Goal: Task Accomplishment & Management: Manage account settings

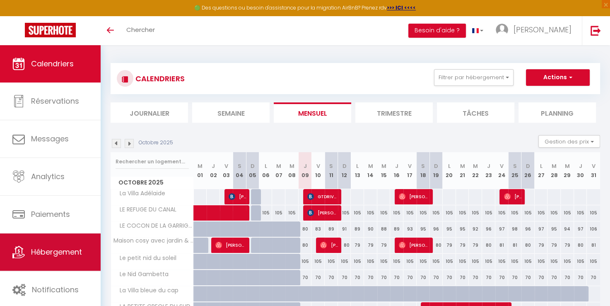
click at [74, 259] on link "Hébergement" at bounding box center [50, 251] width 101 height 37
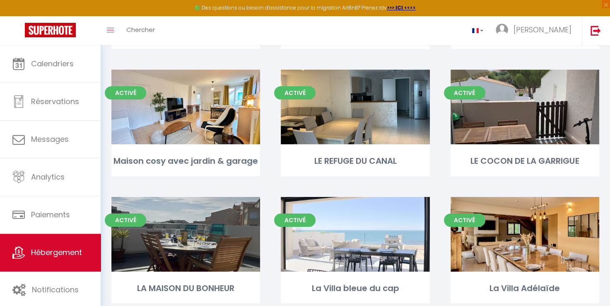
scroll to position [191, 0]
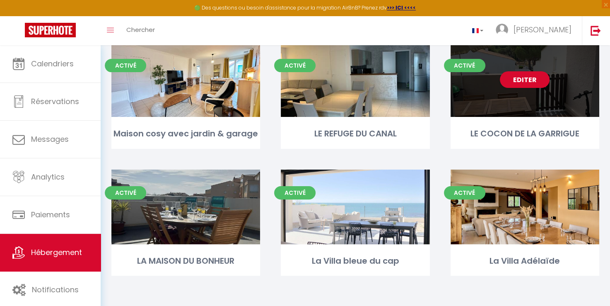
click at [575, 83] on div "Editer" at bounding box center [525, 79] width 149 height 75
select select "3"
select select "2"
select select "1"
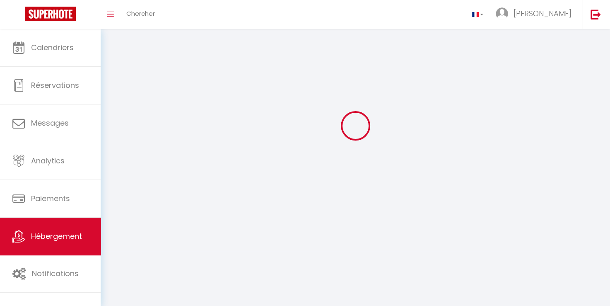
select select
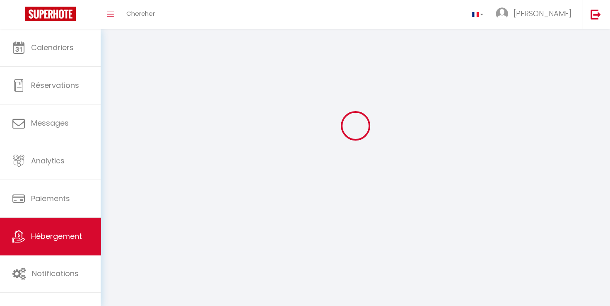
select select
checkbox input "false"
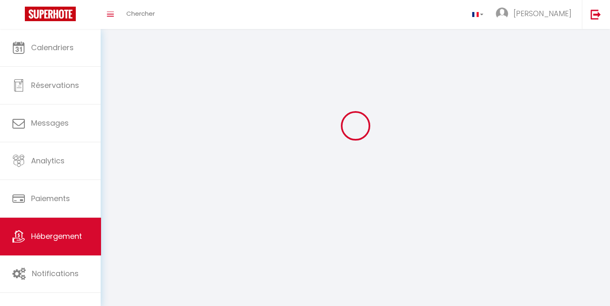
select select
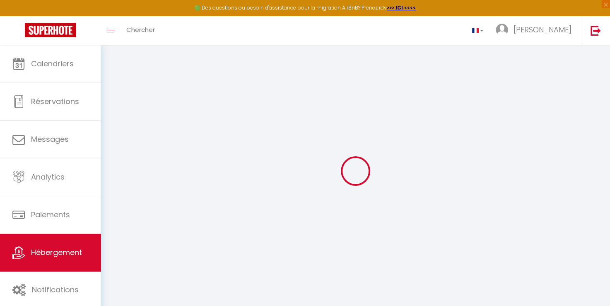
select select "+ 22 %"
select select "+ 25 %"
select select "+ 15 %"
select select "5713-51458154"
select select
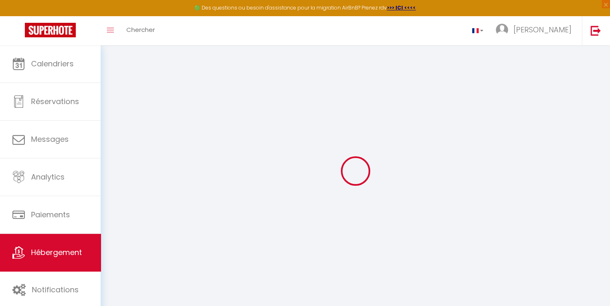
checkbox input "false"
select select "EUR"
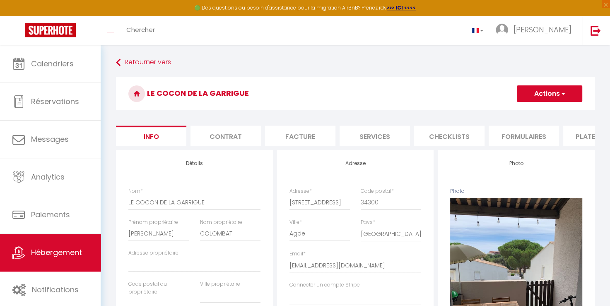
select select
checkbox input "false"
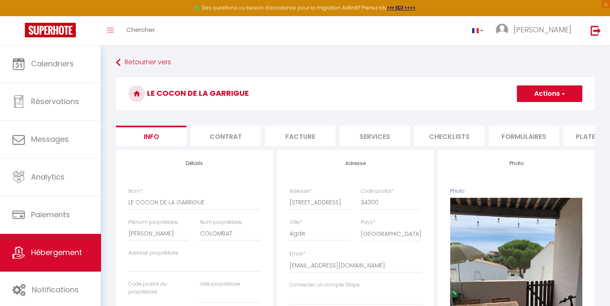
click at [574, 135] on li "Plateformes" at bounding box center [599, 136] width 70 height 20
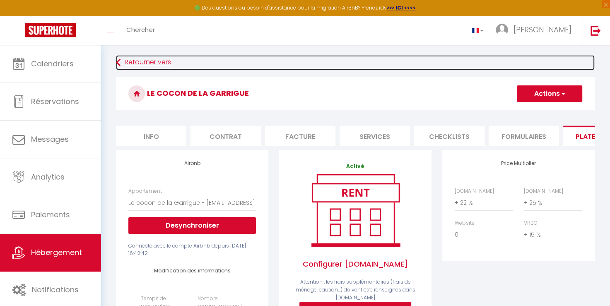
click at [169, 65] on link "Retourner vers" at bounding box center [355, 62] width 479 height 15
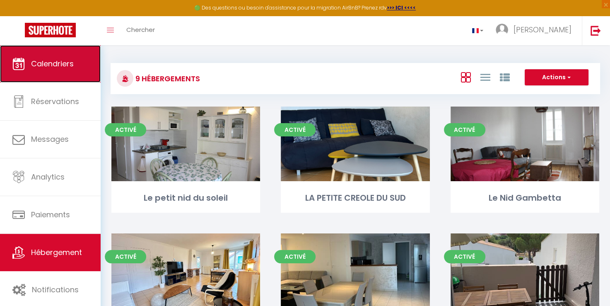
click at [75, 69] on link "Calendriers" at bounding box center [50, 63] width 101 height 37
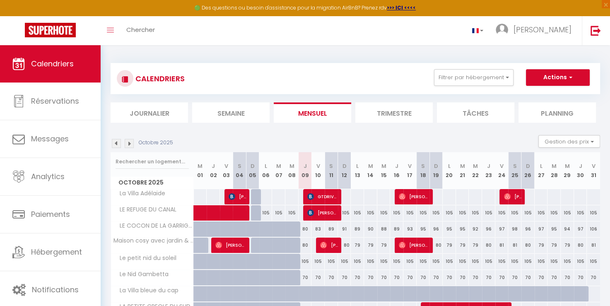
scroll to position [41, 0]
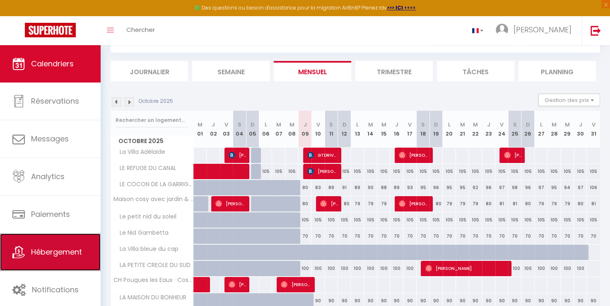
click at [80, 257] on link "Hébergement" at bounding box center [50, 251] width 101 height 37
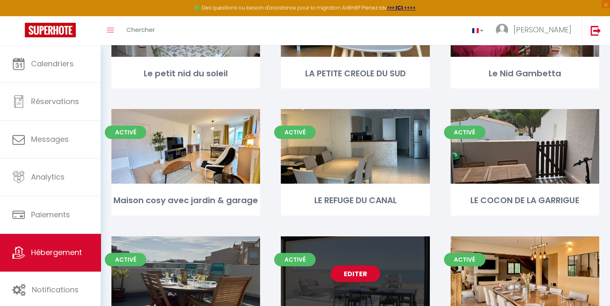
scroll to position [191, 0]
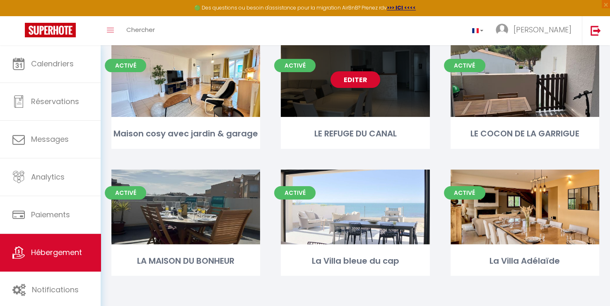
click at [389, 72] on div "Editer" at bounding box center [355, 79] width 149 height 75
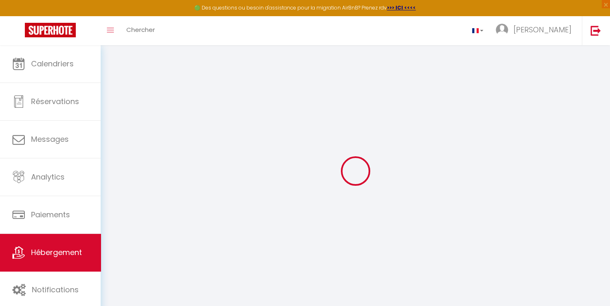
select select "+ 22 %"
select select "+ 17 %"
select select "+ 9 %"
select select
checkbox input "false"
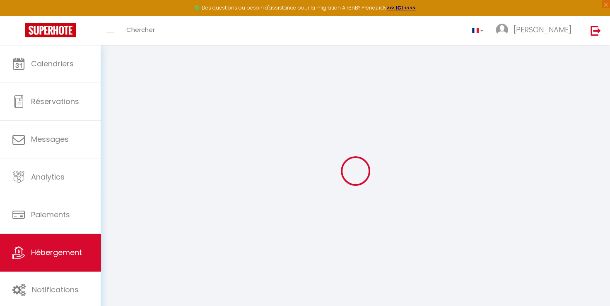
checkbox input "false"
select select
checkbox input "false"
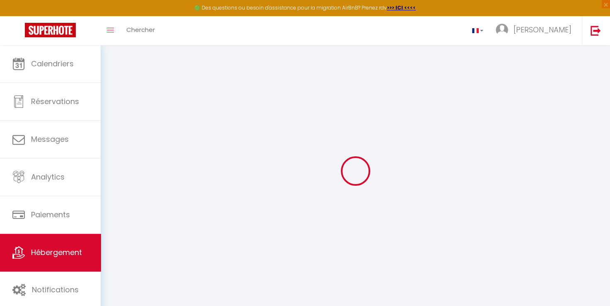
checkbox input "false"
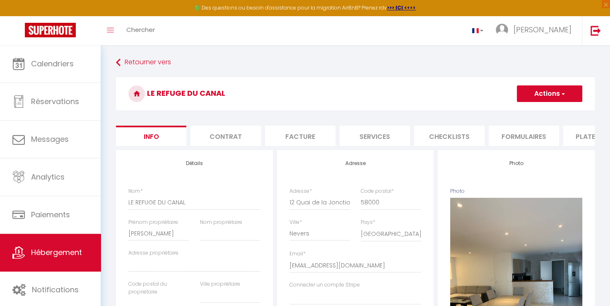
select select
checkbox input "false"
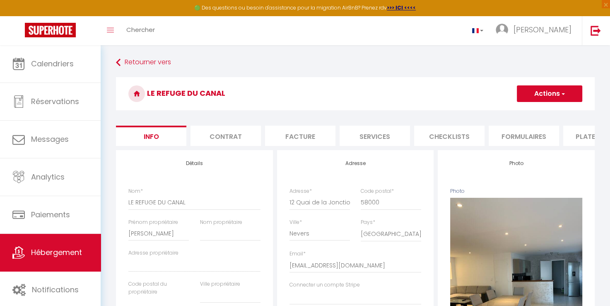
select select "EUR"
select select "5713-42251445"
click at [584, 136] on li "Plateformes" at bounding box center [599, 136] width 70 height 20
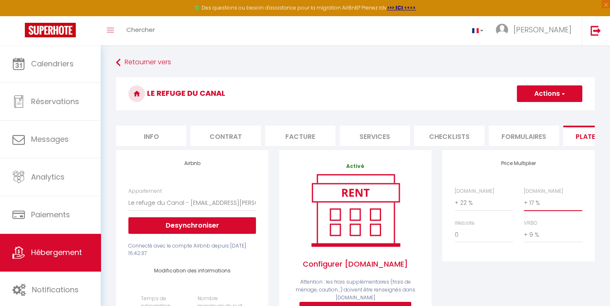
click at [560, 208] on select "0 + 1 % + 2 % + 3 % + 4 % + 5 % + 6 % + 7 % + 8 % + 9 %" at bounding box center [553, 203] width 58 height 16
select select "+ 25 %"
click at [524, 201] on select "0 + 1 % + 2 % + 3 % + 4 % + 5 % + 6 % + 7 % + 8 % + 9 %" at bounding box center [553, 203] width 58 height 16
click at [551, 241] on select "0 + 1 % + 2 % + 3 % + 4 % + 5 % + 6 % + 7 % + 8 % + 9 %" at bounding box center [553, 235] width 58 height 16
select select "+ 20 %"
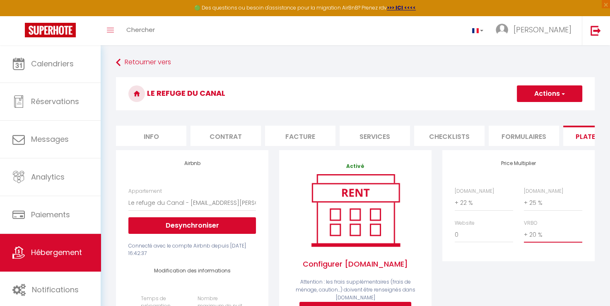
click at [524, 233] on select "0 + 1 % + 2 % + 3 % + 4 % + 5 % + 6 % + 7 % + 8 % + 9 %" at bounding box center [553, 235] width 58 height 16
click at [547, 87] on button "Actions" at bounding box center [549, 93] width 65 height 17
click at [544, 113] on link "Enregistrer" at bounding box center [549, 112] width 65 height 11
select select "EUR"
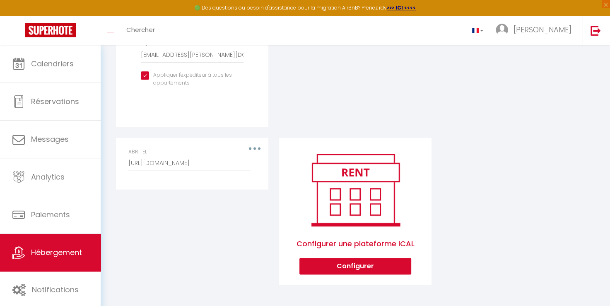
scroll to position [174, 0]
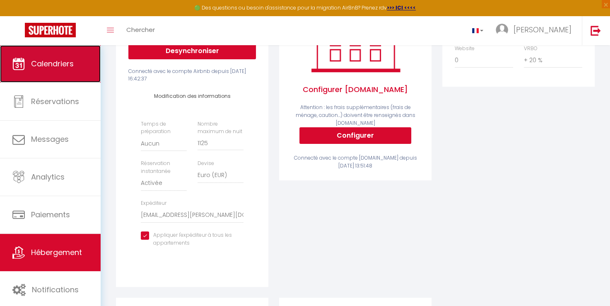
click at [73, 75] on link "Calendriers" at bounding box center [50, 63] width 101 height 37
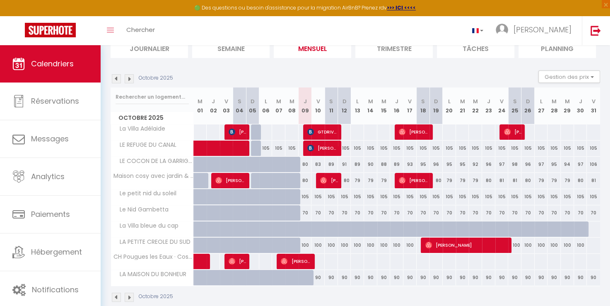
scroll to position [77, 0]
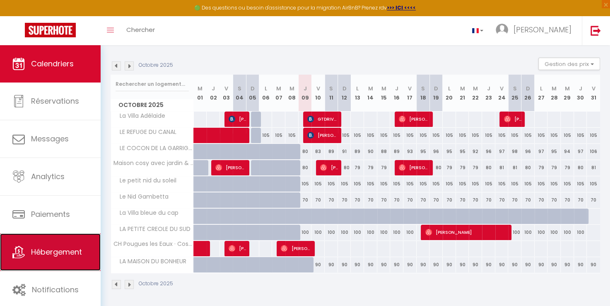
click at [51, 244] on link "Hébergement" at bounding box center [50, 251] width 101 height 37
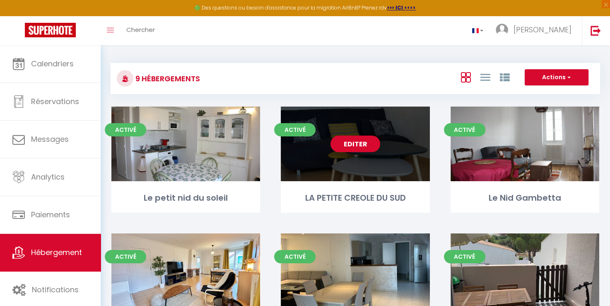
click at [380, 155] on div "Editer" at bounding box center [355, 144] width 149 height 75
click at [366, 145] on link "Editer" at bounding box center [356, 144] width 50 height 17
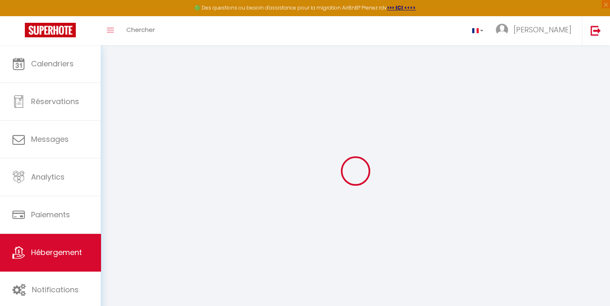
select select "+ 22 %"
select select
checkbox input "false"
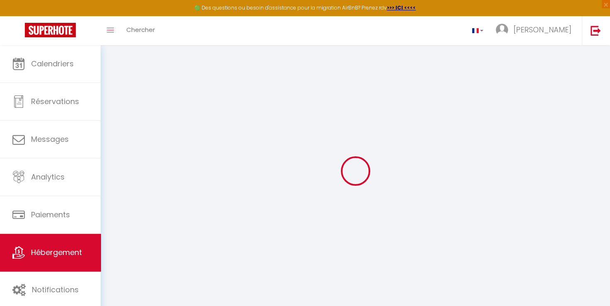
checkbox input "false"
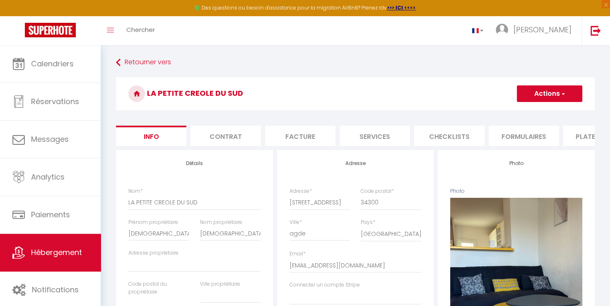
select select
checkbox input "false"
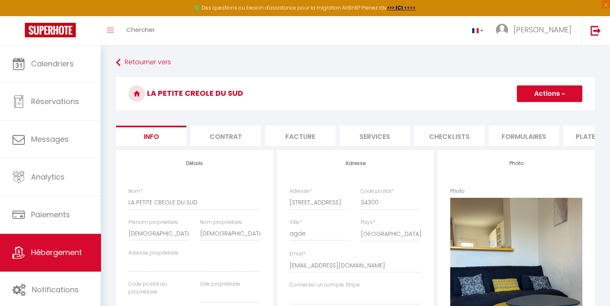
checkbox input "false"
select select "well_reviewed_guests"
select select "EUR"
select select "5713-1280286199287407441"
click at [588, 133] on li "Plateformes" at bounding box center [599, 136] width 70 height 20
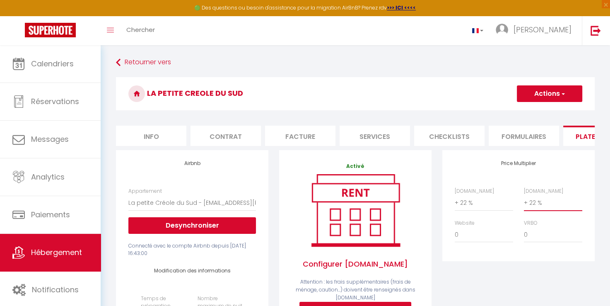
drag, startPoint x: 570, startPoint y: 209, endPoint x: 562, endPoint y: 200, distance: 12.3
click at [570, 209] on select "0 + 1 % + 2 % + 3 % + 4 % + 5 % + 6 % + 7 % + 8 % + 9 %" at bounding box center [553, 203] width 58 height 16
select select "+ 25 %"
click at [524, 201] on select "0 + 1 % + 2 % + 3 % + 4 % + 5 % + 6 % + 7 % + 8 % + 9 %" at bounding box center [553, 203] width 58 height 16
click at [554, 242] on select "0 + 1 % + 2 % + 3 % + 4 % + 5 % + 6 % + 7 % + 8 % + 9 %" at bounding box center [553, 235] width 58 height 16
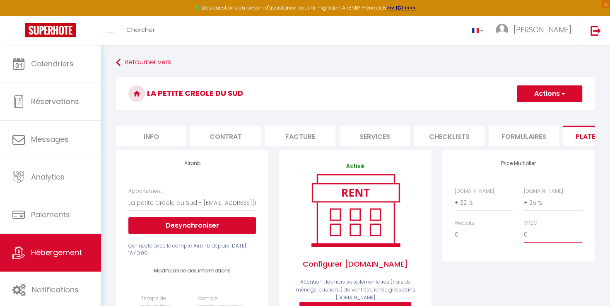
select select "+ 20 %"
click at [524, 233] on select "0 + 1 % + 2 % + 3 % + 4 % + 5 % + 6 % + 7 % + 8 % + 9 %" at bounding box center [553, 235] width 58 height 16
click at [550, 96] on button "Actions" at bounding box center [549, 93] width 65 height 17
click at [545, 115] on link "Enregistrer" at bounding box center [549, 112] width 65 height 11
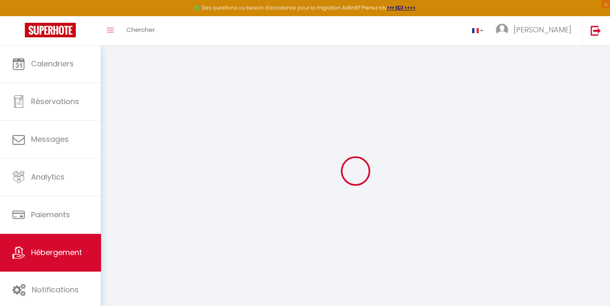
select select "well_reviewed_guests"
select select "EUR"
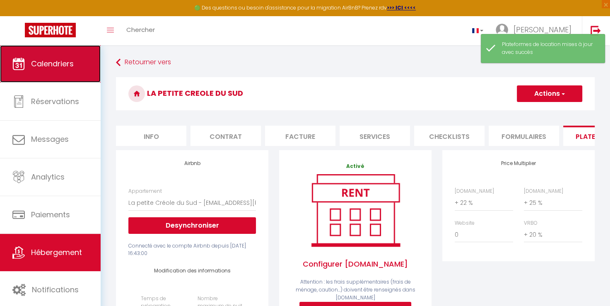
click at [78, 68] on link "Calendriers" at bounding box center [50, 63] width 101 height 37
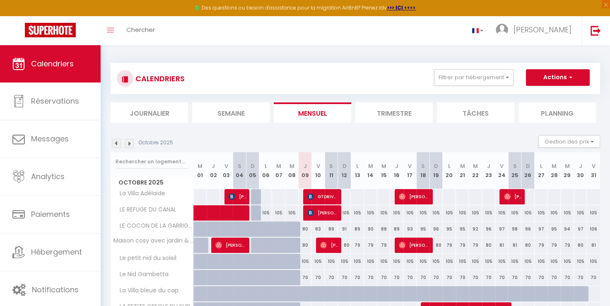
scroll to position [77, 0]
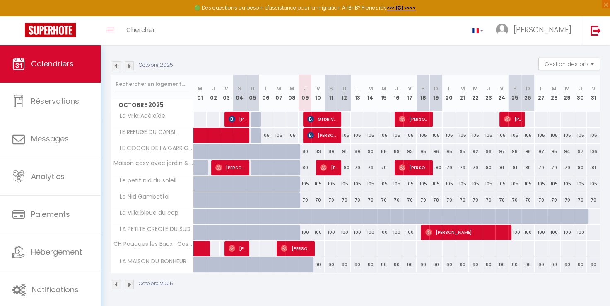
click at [343, 136] on div "105" at bounding box center [344, 135] width 13 height 15
type input "105"
type input "Dim 12 Octobre 2025"
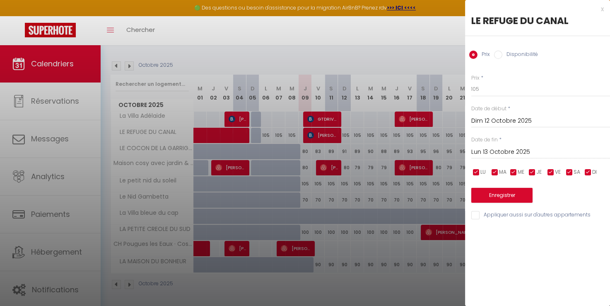
click at [568, 148] on input "Lun 13 Octobre 2025" at bounding box center [541, 152] width 139 height 11
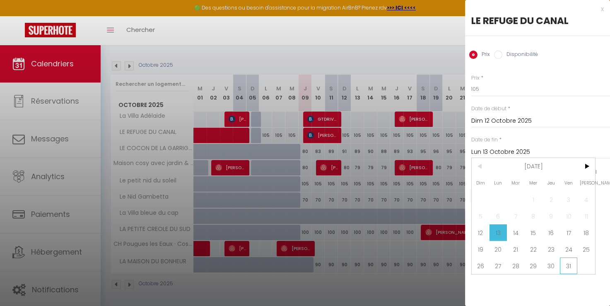
click at [571, 263] on span "31" at bounding box center [569, 265] width 18 height 17
type input "Ven 31 Octobre 2025"
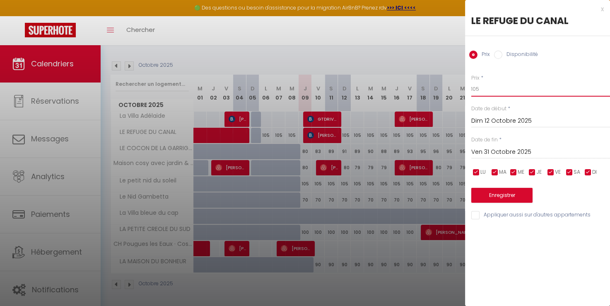
drag, startPoint x: 506, startPoint y: 91, endPoint x: 440, endPoint y: 79, distance: 66.6
click at [440, 79] on body "🟢 Des questions ou besoin d'assistance pour la migration AirBnB? Prenez rdv >>>…" at bounding box center [305, 138] width 610 height 340
type input "90"
click at [516, 193] on button "Enregistrer" at bounding box center [502, 195] width 61 height 15
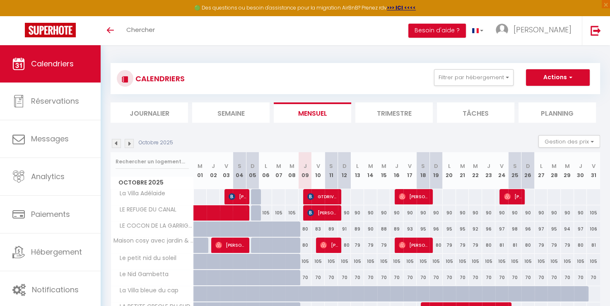
scroll to position [77, 0]
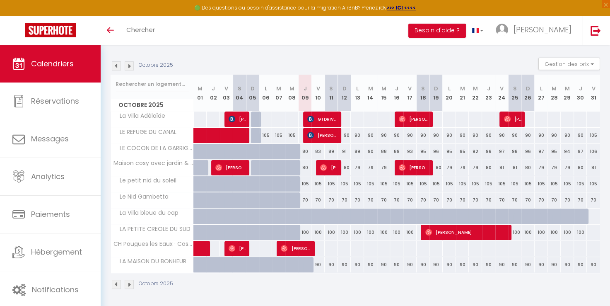
click at [342, 136] on div "90" at bounding box center [344, 135] width 13 height 15
type input "90"
type input "Dim 12 Octobre 2025"
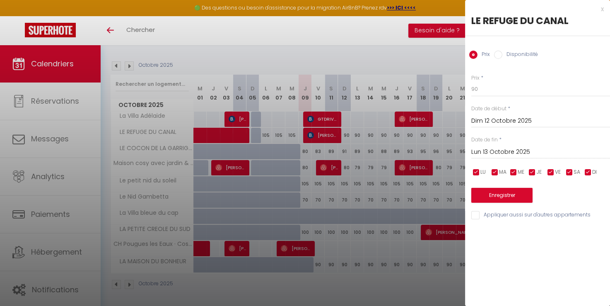
click at [580, 151] on input "Lun 13 Octobre 2025" at bounding box center [541, 152] width 139 height 11
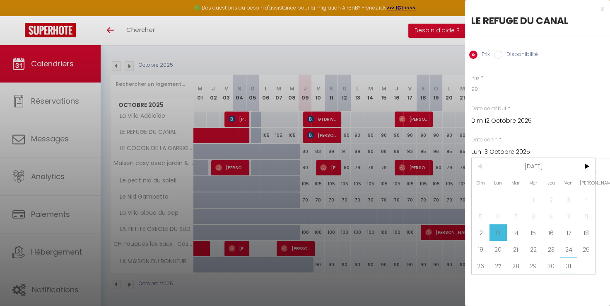
click at [567, 268] on span "31" at bounding box center [569, 265] width 18 height 17
type input "Ven 31 Octobre 2025"
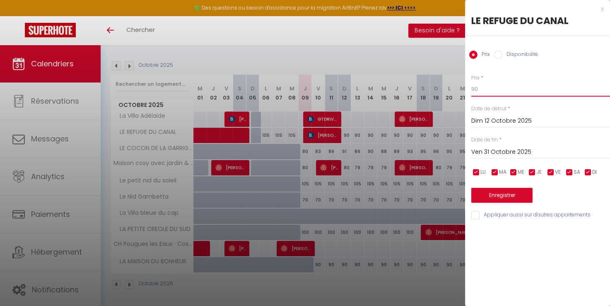
drag, startPoint x: 524, startPoint y: 87, endPoint x: 434, endPoint y: 90, distance: 90.0
click at [445, 90] on body "🟢 Des questions ou besoin d'assistance pour la migration AirBnB? Prenez rdv >>>…" at bounding box center [305, 138] width 610 height 340
type input "85"
click at [517, 195] on button "Enregistrer" at bounding box center [502, 195] width 61 height 15
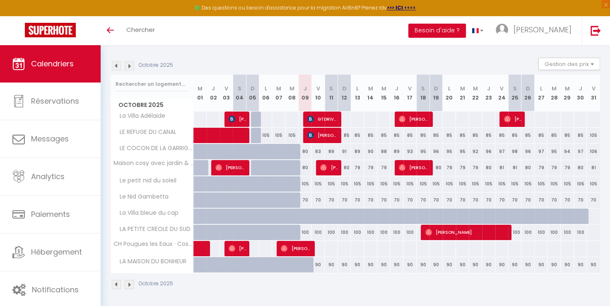
click at [302, 198] on div "70" at bounding box center [305, 199] width 13 height 15
type input "70"
type input "Jeu 09 Octobre 2025"
type input "Ven 10 Octobre 2025"
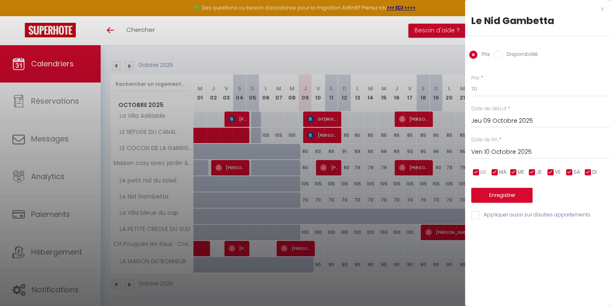
click at [60, 254] on div at bounding box center [305, 153] width 610 height 306
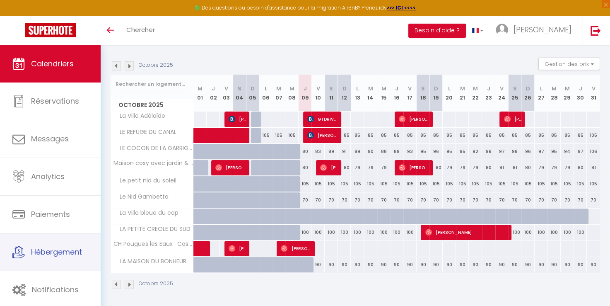
click at [60, 254] on span "Hébergement" at bounding box center [56, 252] width 51 height 10
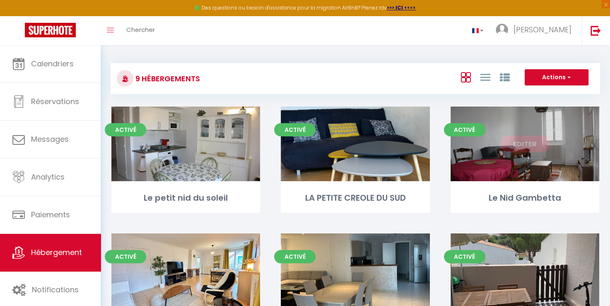
click at [513, 127] on div "Editer" at bounding box center [525, 144] width 149 height 75
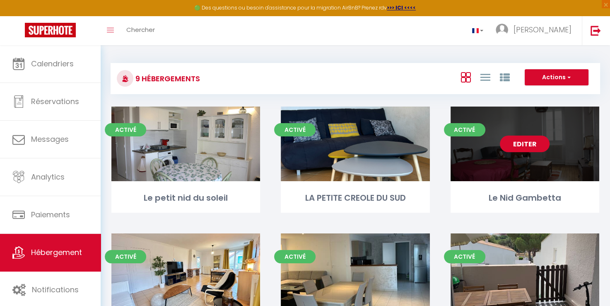
click at [525, 148] on link "Editer" at bounding box center [525, 144] width 50 height 17
click at [533, 143] on link "Editer" at bounding box center [525, 144] width 50 height 17
select select "3"
select select "2"
select select "1"
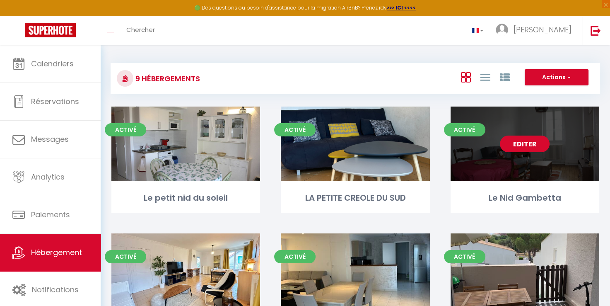
select select "1"
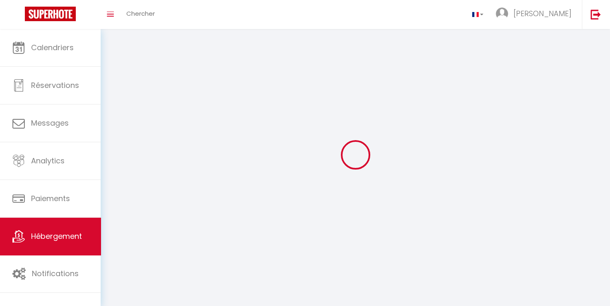
select select
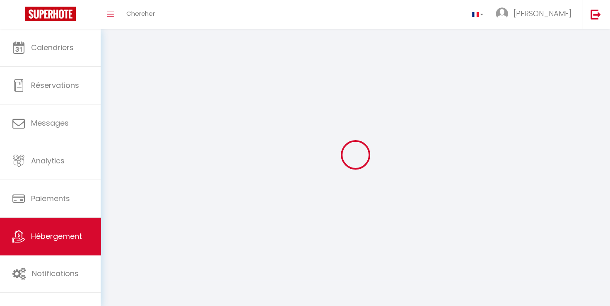
select select
checkbox input "false"
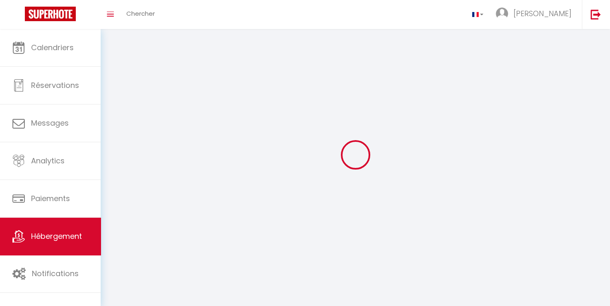
select select
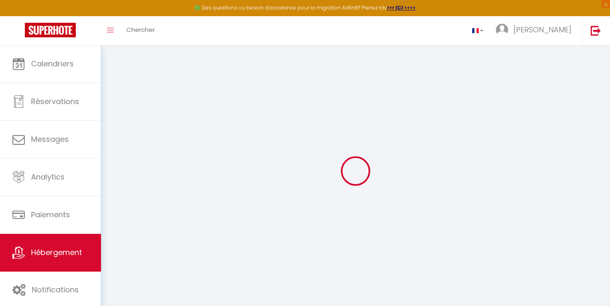
select select "+ 22 %"
select select
checkbox input "false"
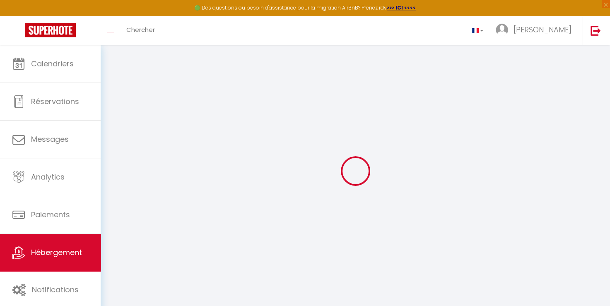
checkbox input "false"
select select
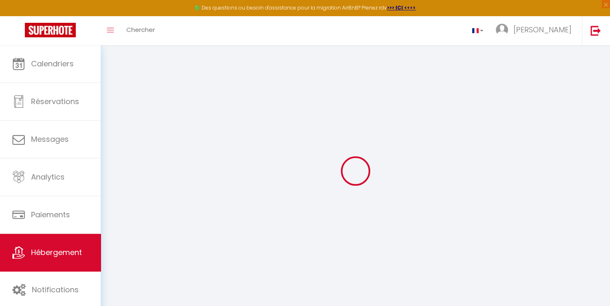
checkbox input "false"
select select "5713-1198205800779050589"
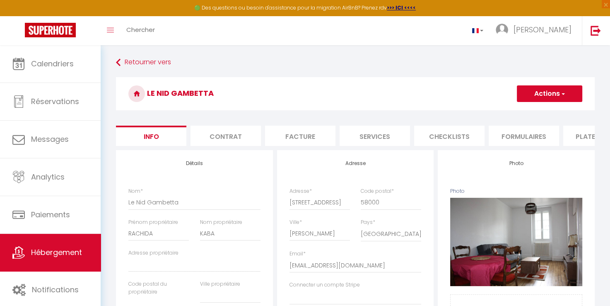
click at [585, 136] on li "Plateformes" at bounding box center [599, 136] width 70 height 20
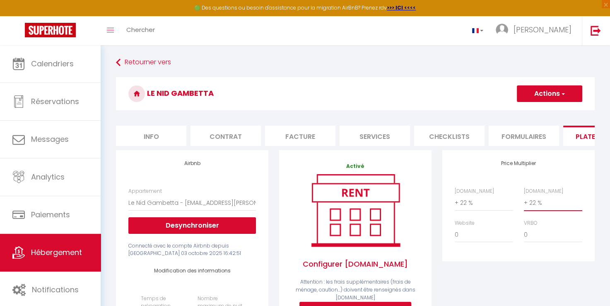
click at [555, 209] on select "0 + 1 % + 2 % + 3 % + 4 % + 5 % + 6 % + 7 % + 8 % + 9 %" at bounding box center [553, 203] width 58 height 16
select select "+ 25 %"
click at [524, 201] on select "0 + 1 % + 2 % + 3 % + 4 % + 5 % + 6 % + 7 % + 8 % + 9 %" at bounding box center [553, 203] width 58 height 16
click at [563, 99] on button "Actions" at bounding box center [549, 93] width 65 height 17
click at [536, 114] on link "Enregistrer" at bounding box center [549, 112] width 65 height 11
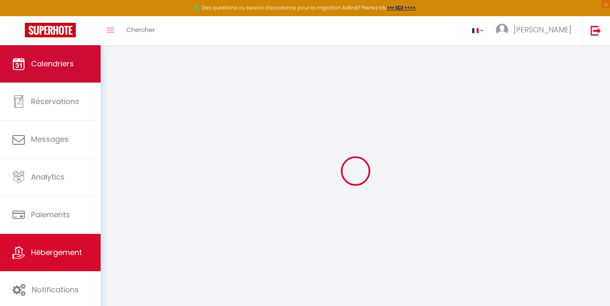
select select "well_reviewed_guests"
select select "EUR"
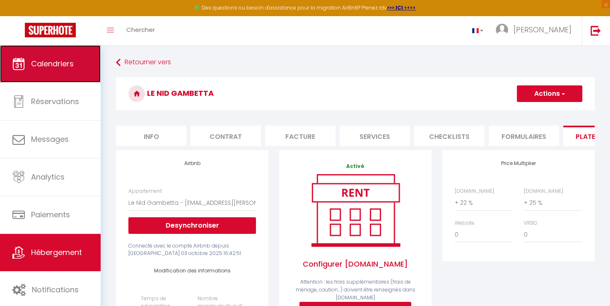
click at [63, 55] on link "Calendriers" at bounding box center [50, 63] width 101 height 37
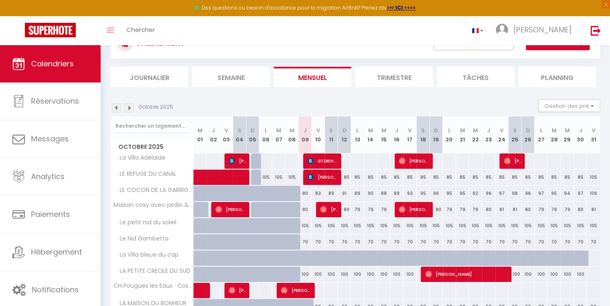
scroll to position [77, 0]
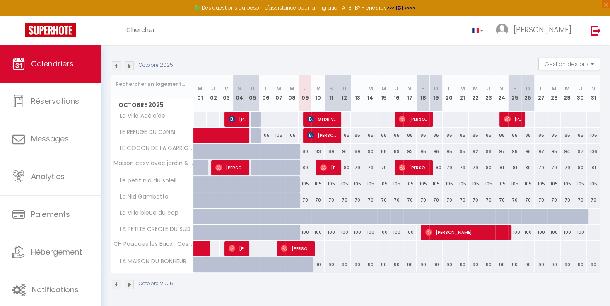
click at [305, 200] on div "70" at bounding box center [305, 199] width 13 height 15
type input "70"
type input "Jeu 09 Octobre 2025"
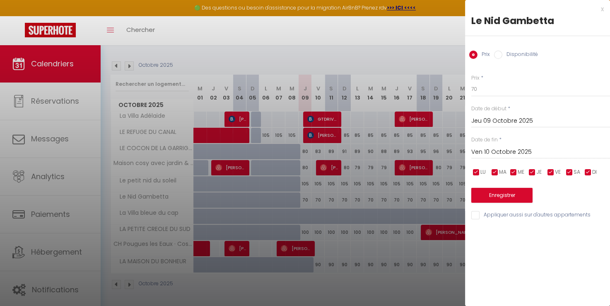
click at [586, 154] on input "Ven 10 Octobre 2025" at bounding box center [541, 152] width 139 height 11
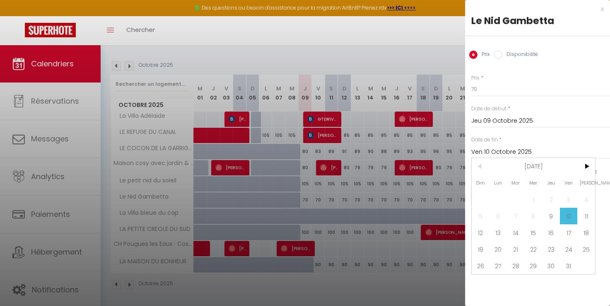
click at [566, 261] on span "31" at bounding box center [569, 265] width 18 height 17
type input "Ven 31 Octobre 2025"
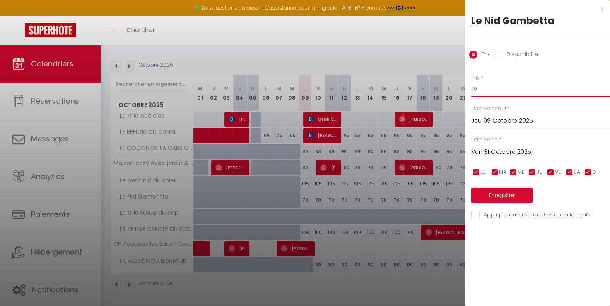
drag, startPoint x: 501, startPoint y: 95, endPoint x: 373, endPoint y: 80, distance: 128.9
click at [379, 81] on body "🟢 Des questions ou besoin d'assistance pour la migration AirBnB? Prenez rdv >>>…" at bounding box center [305, 138] width 610 height 340
type input "60"
click at [505, 189] on button "Enregistrer" at bounding box center [502, 195] width 61 height 15
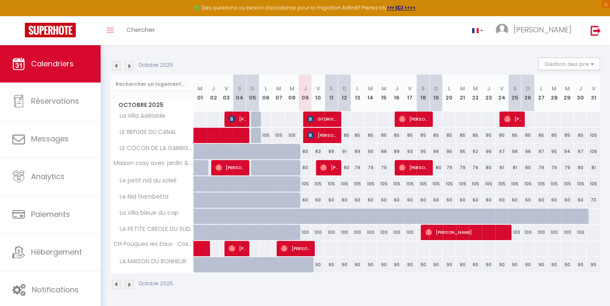
click at [380, 215] on div at bounding box center [384, 216] width 13 height 16
type input "Mer 15 Octobre 2025"
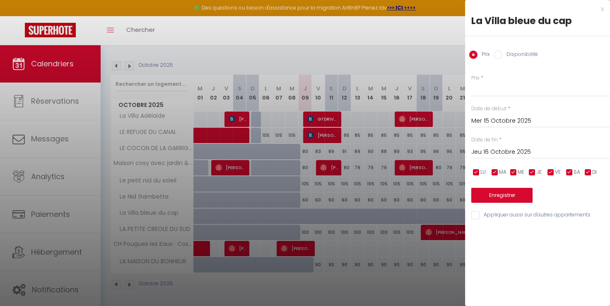
click at [588, 148] on input "Jeu 16 Octobre 2025" at bounding box center [541, 152] width 139 height 11
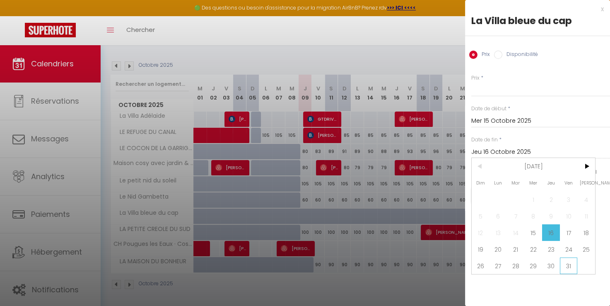
click at [568, 264] on span "31" at bounding box center [569, 265] width 18 height 17
type input "Ven 31 Octobre 2025"
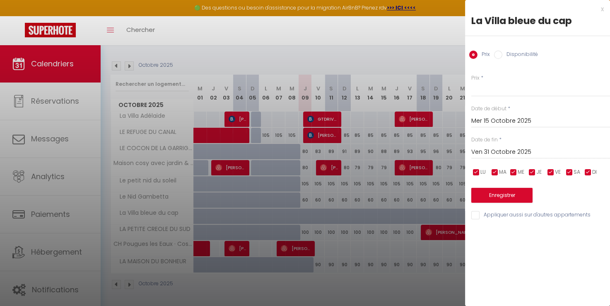
click at [529, 55] on label "Disponibilité" at bounding box center [521, 55] width 36 height 9
click at [503, 55] on input "Disponibilité" at bounding box center [498, 55] width 8 height 8
radio input "true"
click at [485, 56] on label "Prix" at bounding box center [484, 55] width 12 height 9
click at [478, 56] on input "Prix" at bounding box center [474, 55] width 8 height 8
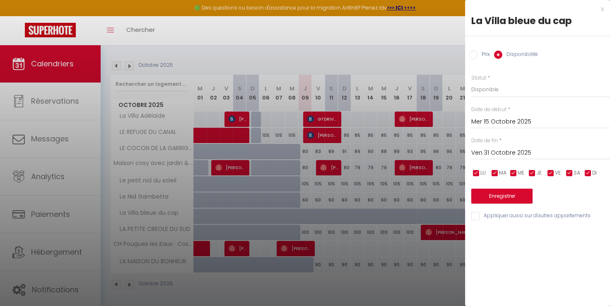
radio input "true"
radio input "false"
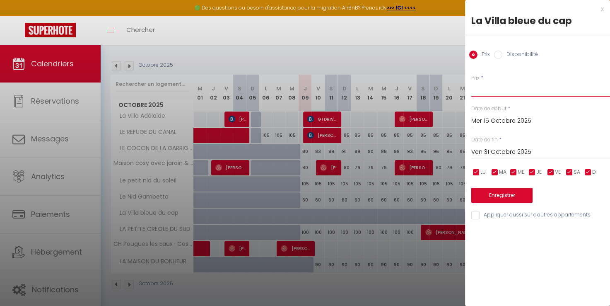
click at [509, 92] on input "Prix" at bounding box center [541, 89] width 139 height 15
type input "180"
click at [509, 191] on button "Enregistrer" at bounding box center [502, 195] width 61 height 15
